Goal: Transaction & Acquisition: Book appointment/travel/reservation

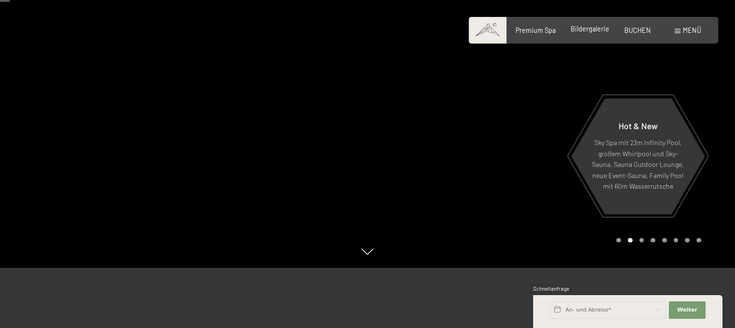
click at [576, 28] on span "Bildergalerie" at bounding box center [590, 29] width 39 height 8
click at [643, 27] on span "BUCHEN" at bounding box center [637, 29] width 27 height 8
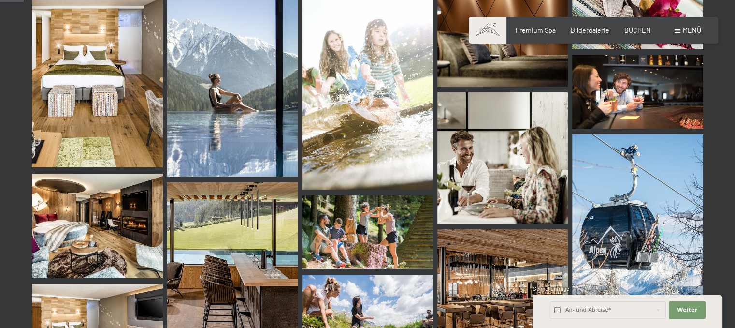
scroll to position [349, 0]
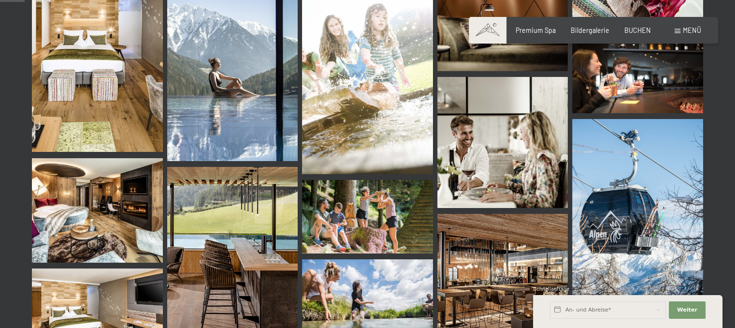
click at [72, 220] on img at bounding box center [97, 210] width 131 height 104
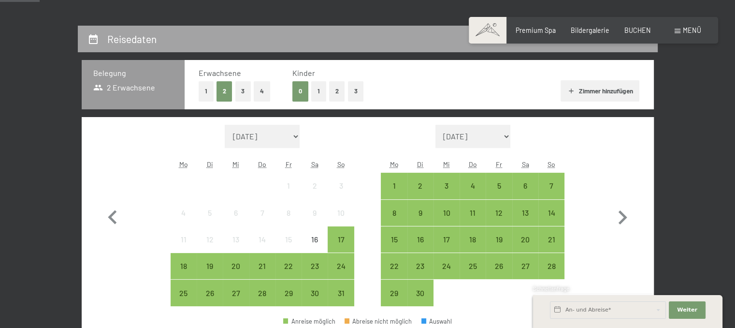
scroll to position [266, 0]
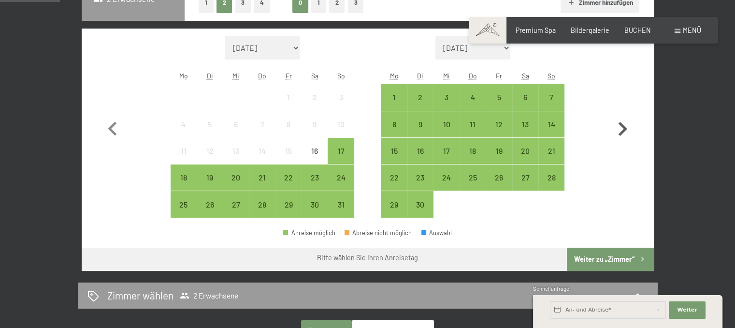
click at [619, 132] on icon "button" at bounding box center [623, 129] width 9 height 14
select select "2025-09-01"
select select "2025-10-01"
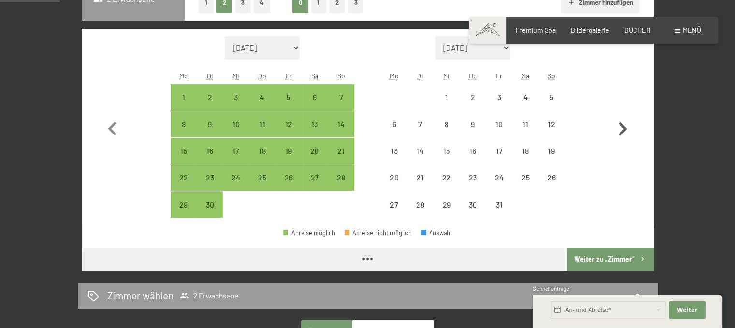
select select "2025-09-01"
select select "2025-10-01"
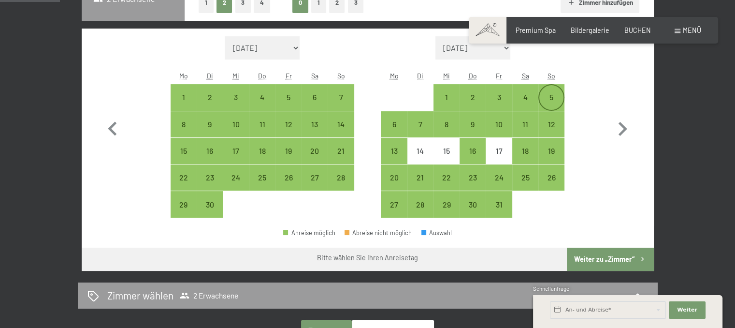
click at [552, 100] on div "5" at bounding box center [551, 105] width 24 height 24
select select "2025-09-01"
select select "2025-10-01"
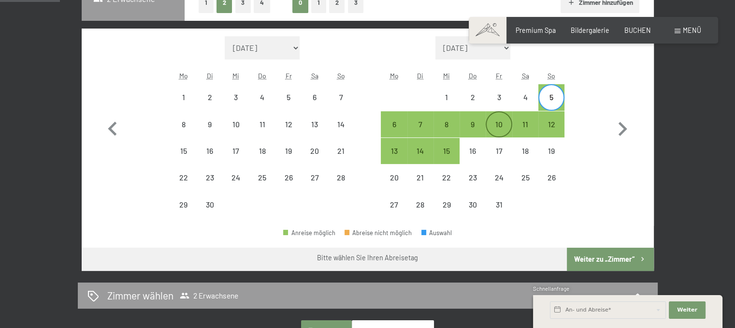
click at [491, 125] on div "10" at bounding box center [499, 132] width 24 height 24
select select "2025-09-01"
select select "2025-10-01"
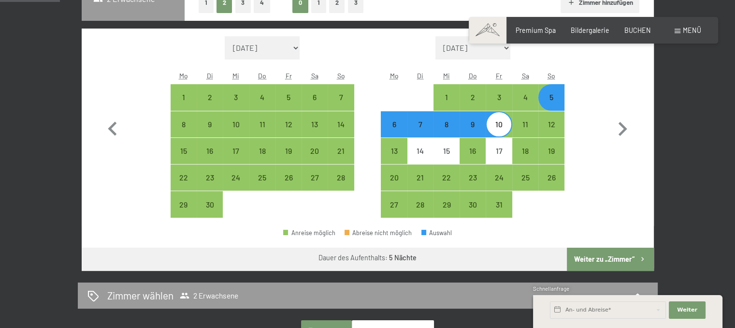
click at [580, 250] on button "Weiter zu „Zimmer“" at bounding box center [610, 258] width 86 height 23
select select "2025-09-01"
select select "2025-10-01"
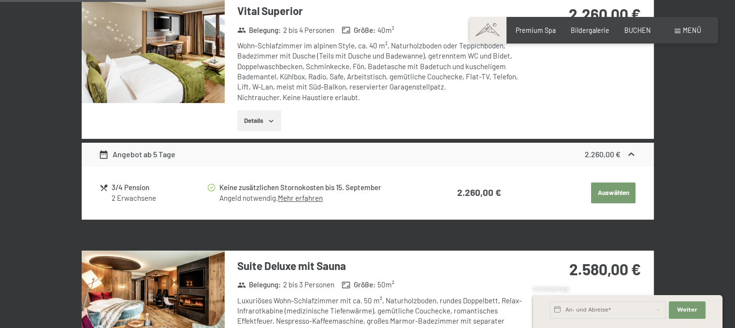
scroll to position [562, 0]
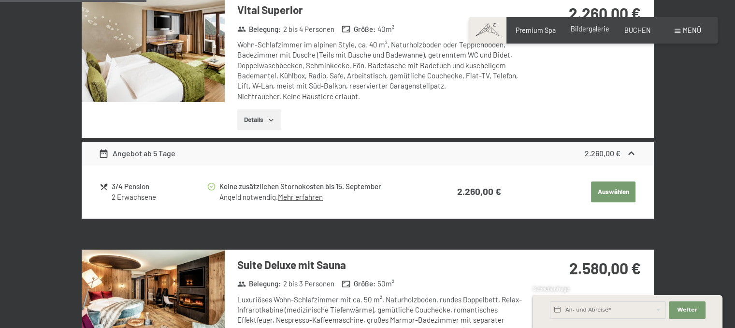
click at [591, 28] on span "Bildergalerie" at bounding box center [590, 29] width 39 height 8
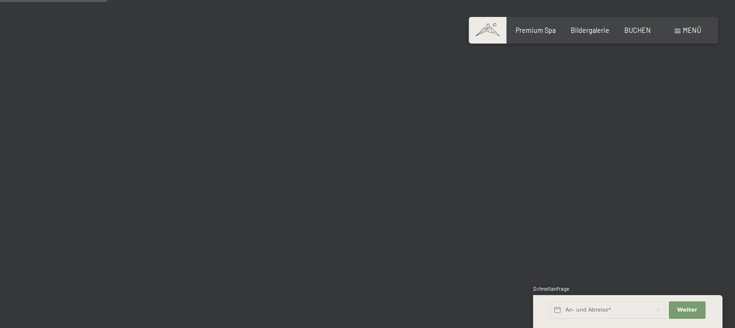
scroll to position [1481, 0]
